Goal: Transaction & Acquisition: Download file/media

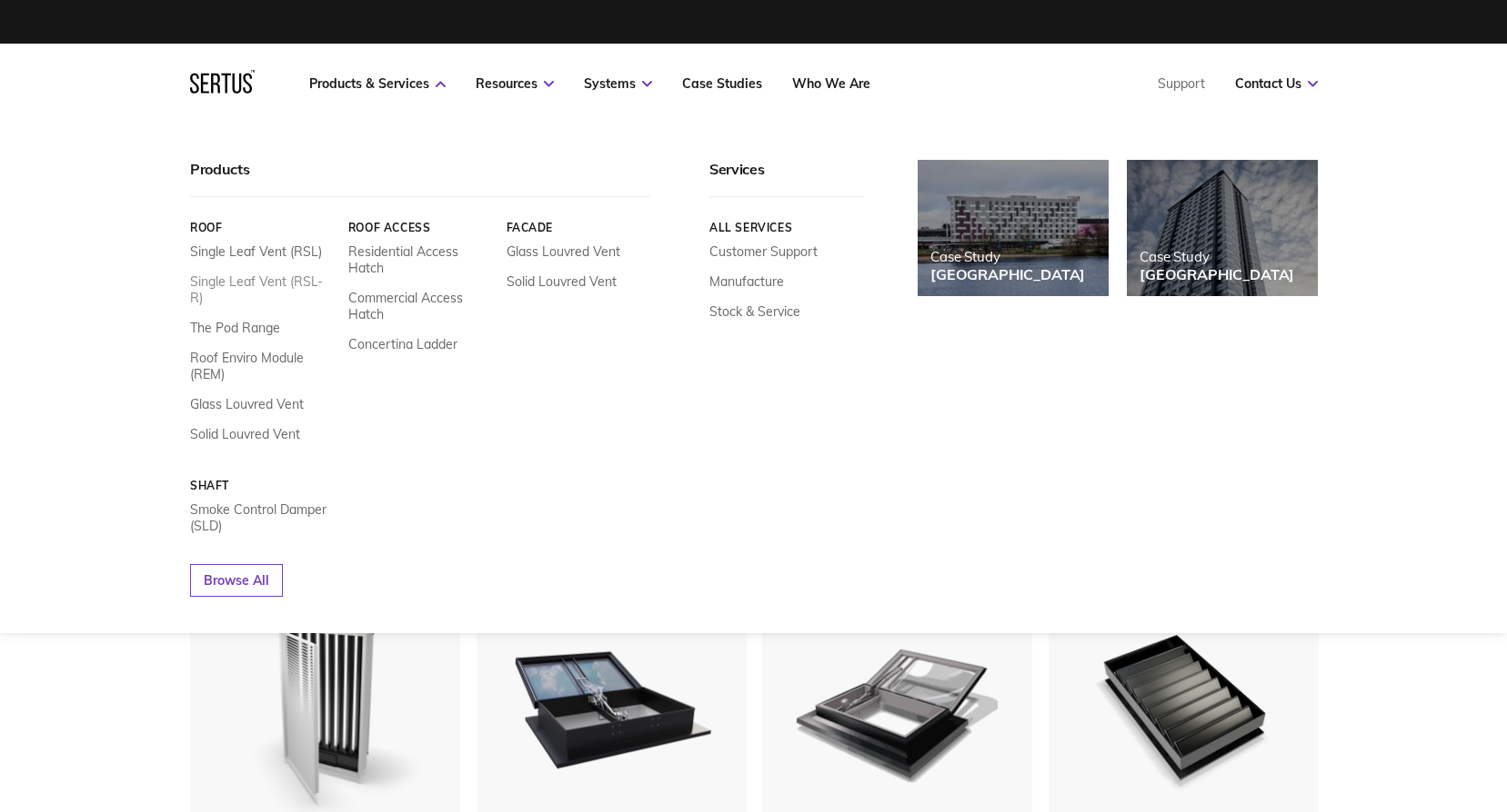
click at [282, 285] on link "Single Leaf Vent (RSL-R)" at bounding box center [262, 290] width 144 height 33
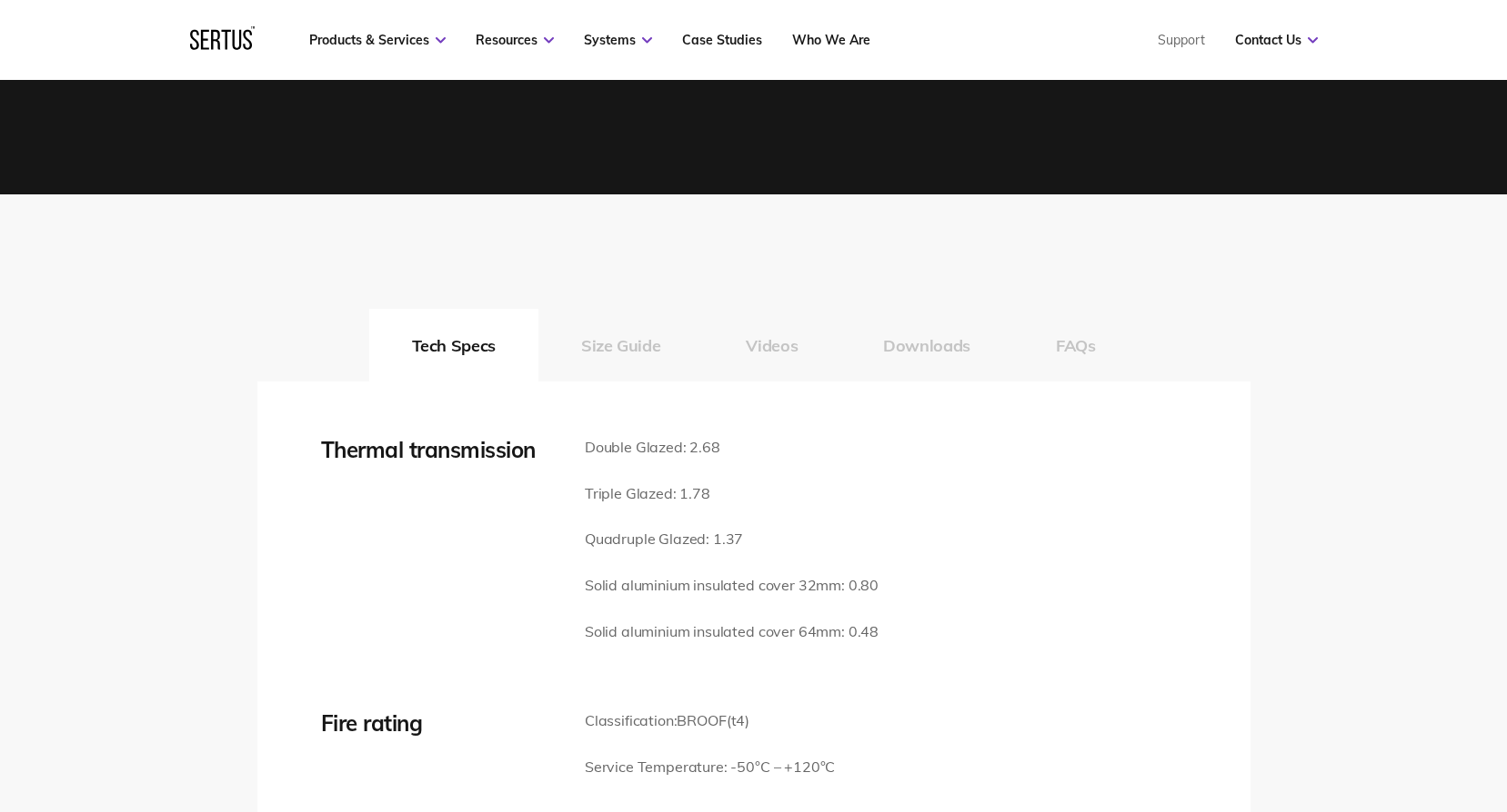
scroll to position [2454, 0]
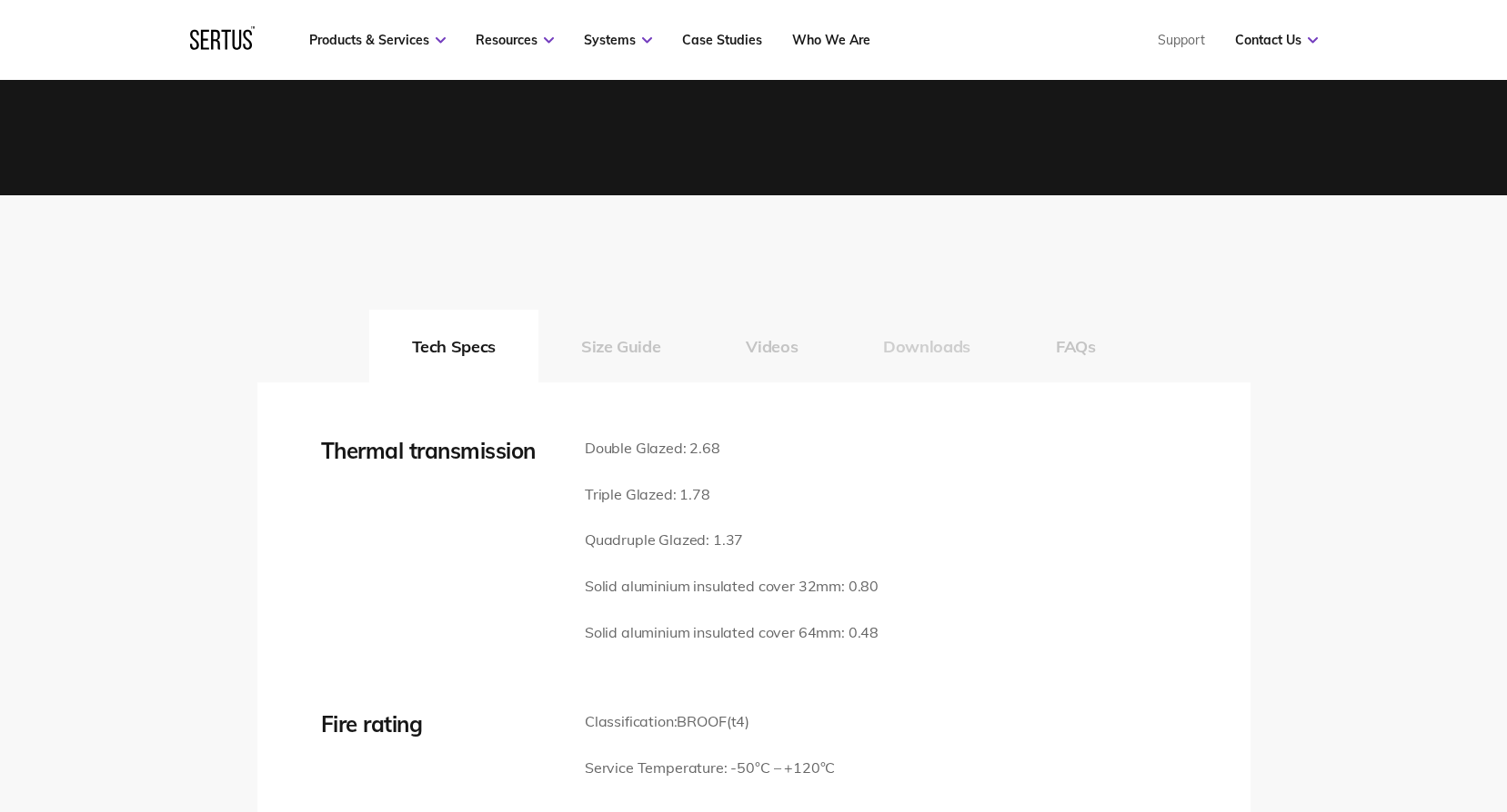
click at [922, 343] on button "Downloads" at bounding box center [926, 346] width 173 height 73
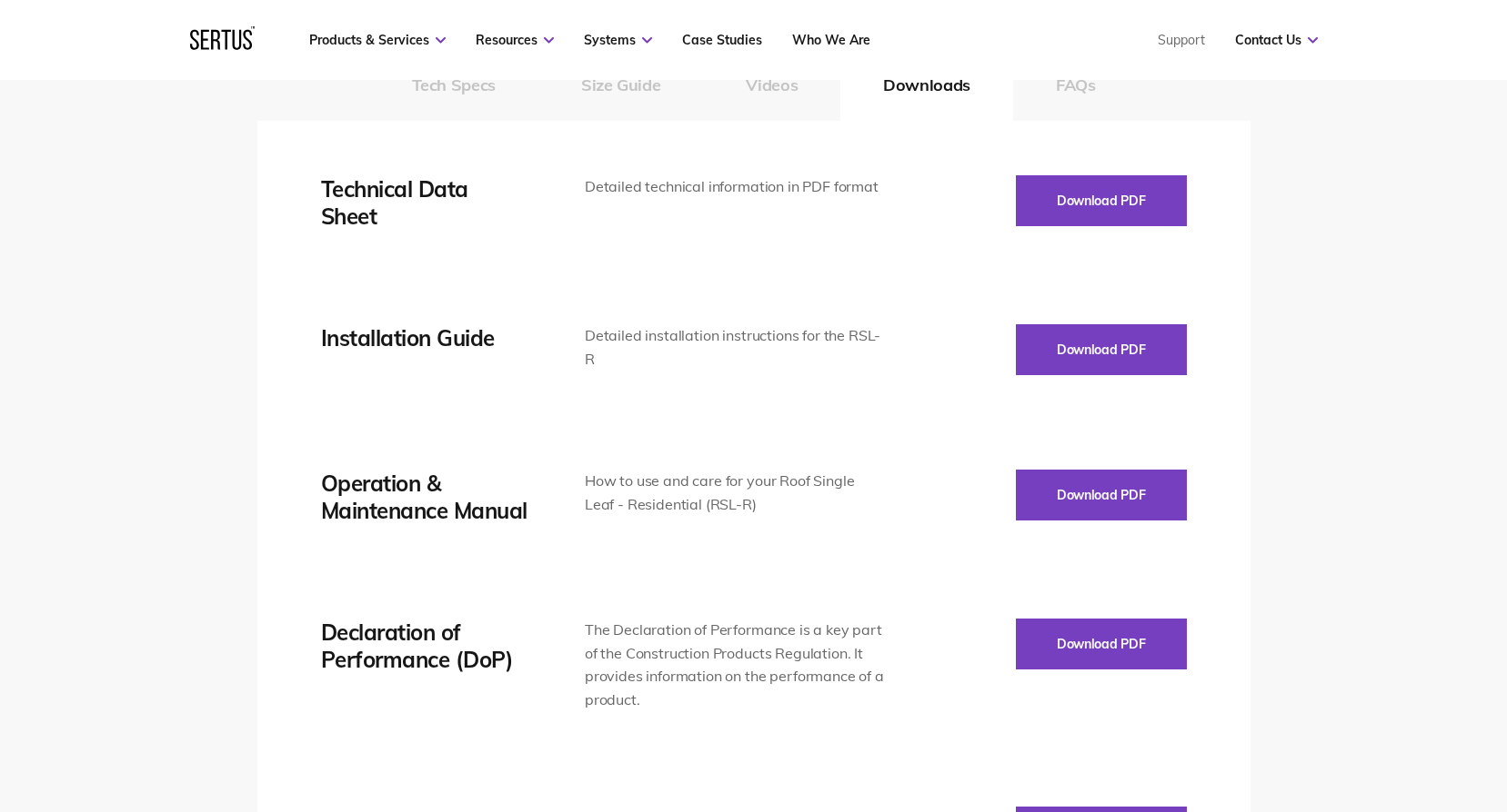
scroll to position [2727, 0]
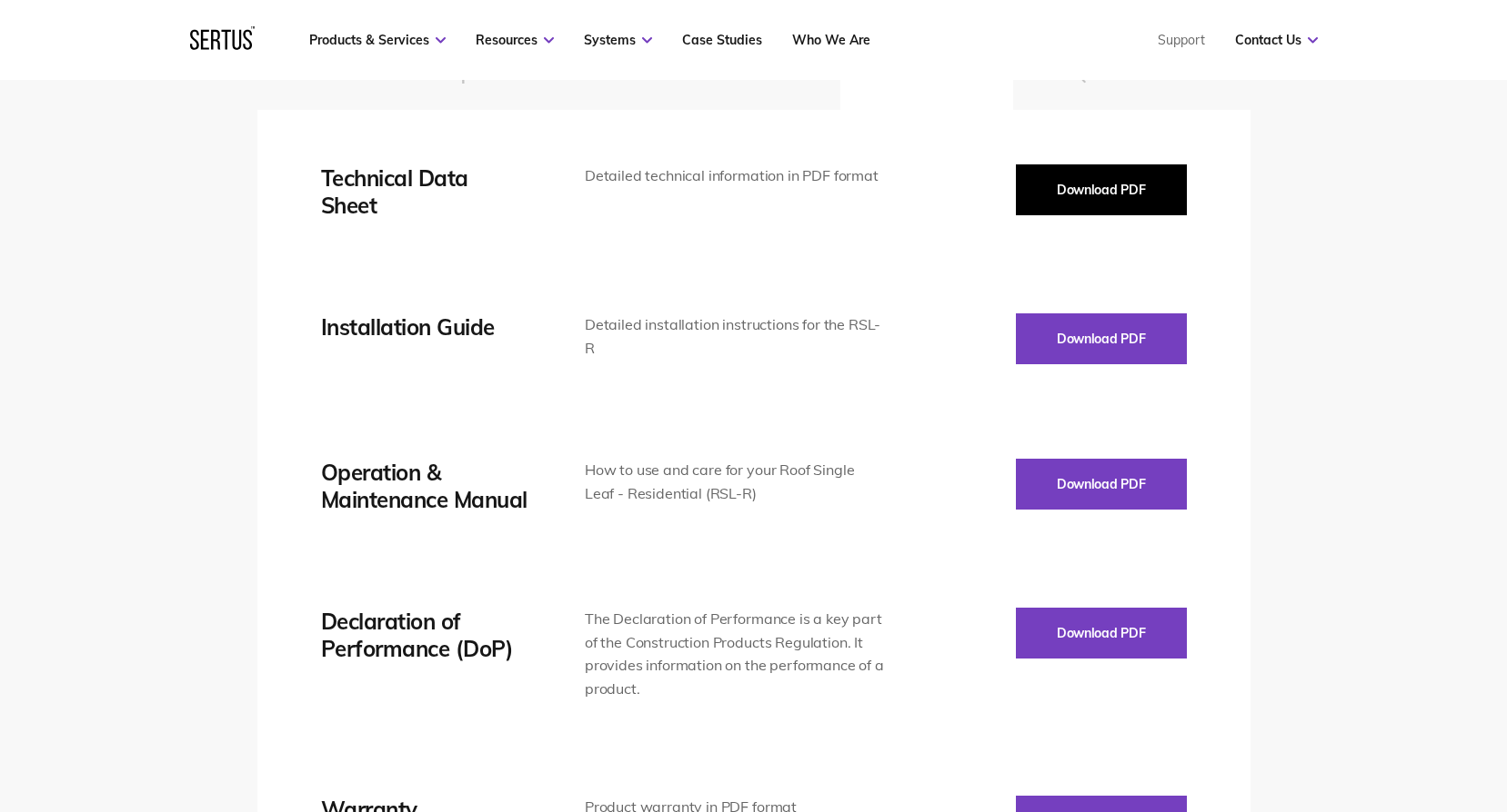
click at [1099, 204] on button "Download PDF" at bounding box center [1100, 189] width 171 height 51
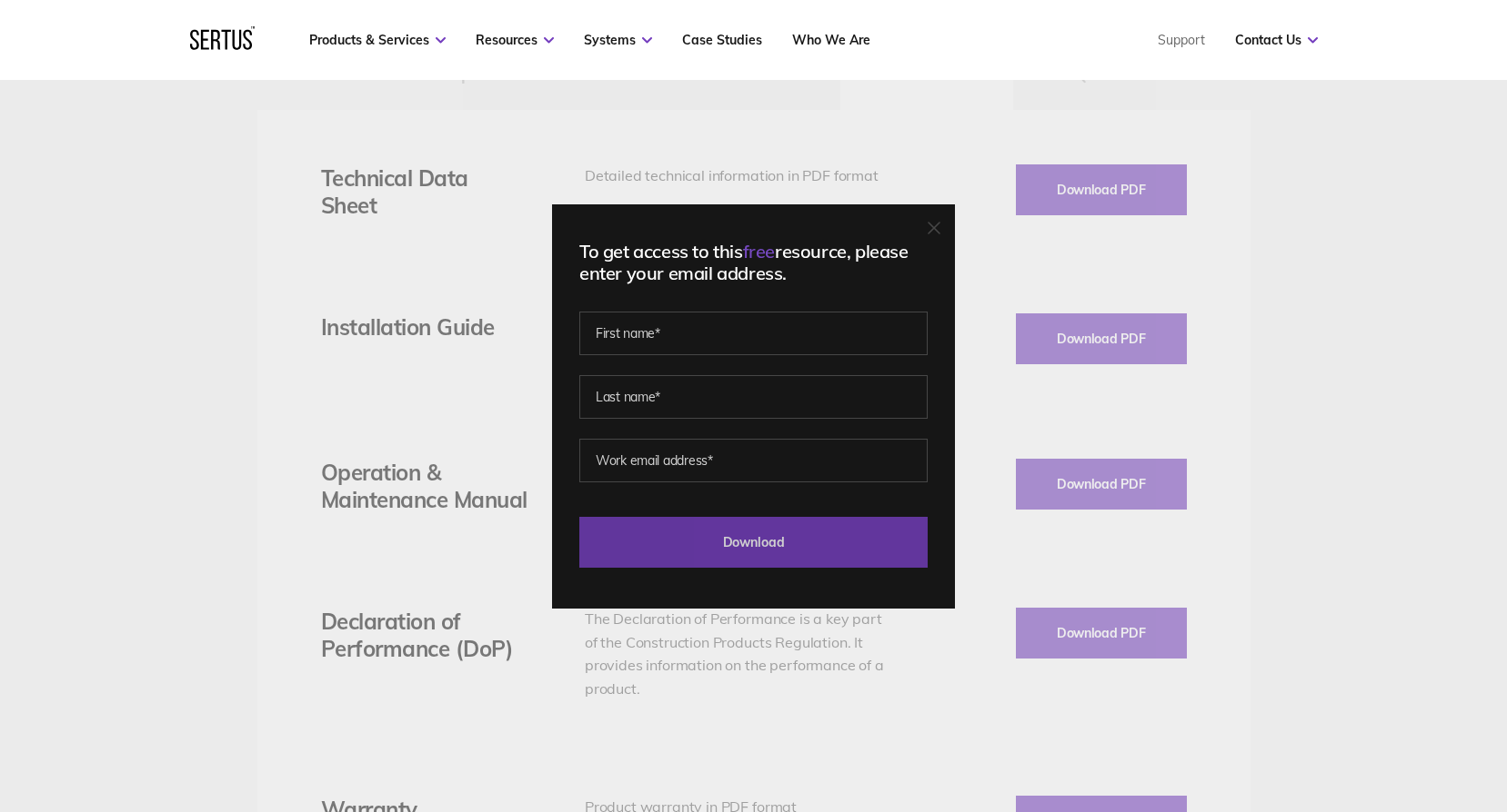
click at [724, 563] on input "Download" at bounding box center [753, 542] width 348 height 51
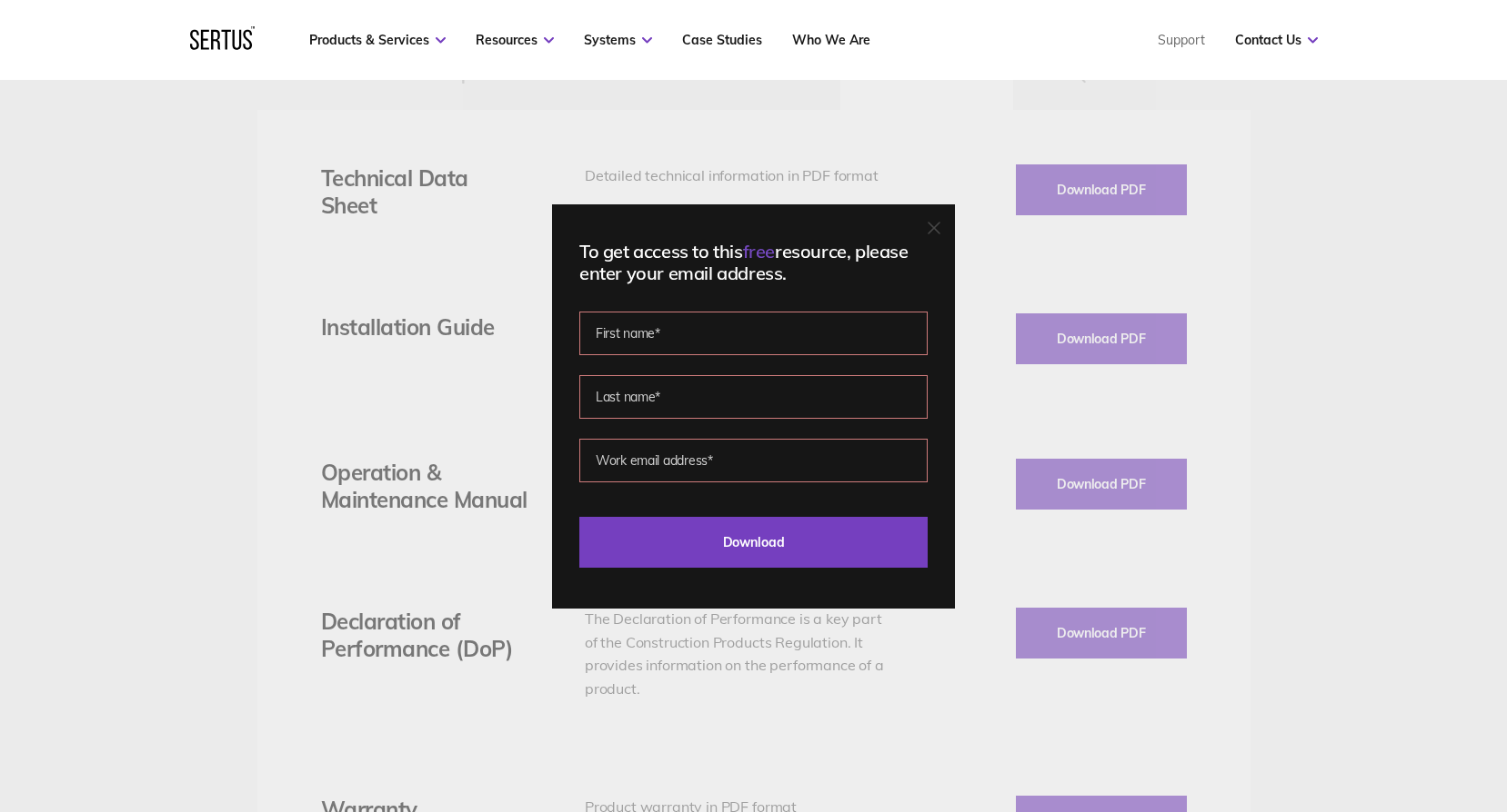
click at [724, 331] on input "text" at bounding box center [753, 334] width 348 height 44
type input "[PERSON_NAME]"
type input "[PERSON_NAME][EMAIL_ADDRESS][DOMAIN_NAME]"
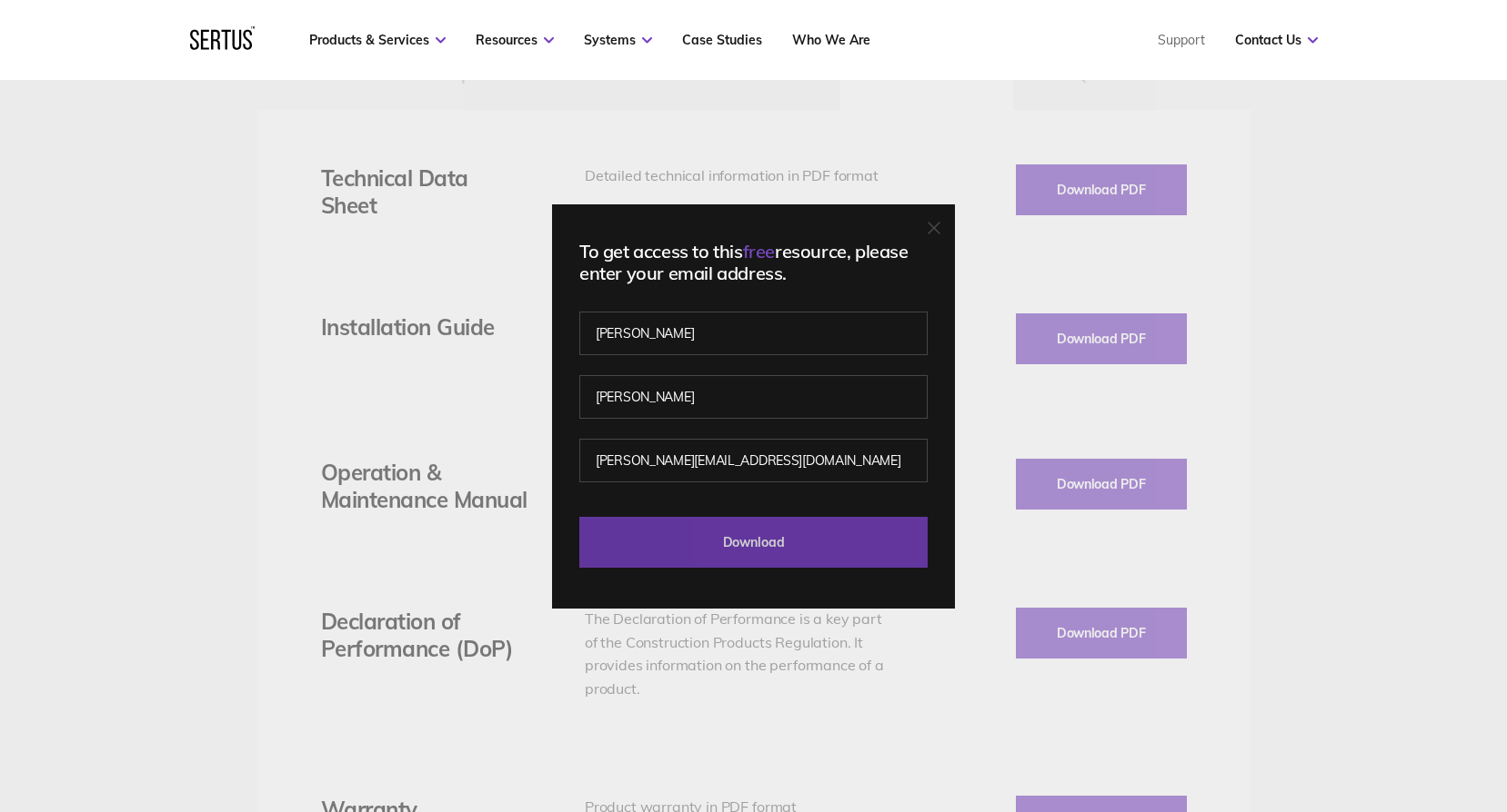
click at [740, 558] on input "Download" at bounding box center [753, 542] width 348 height 51
